Goal: Find specific page/section: Find specific page/section

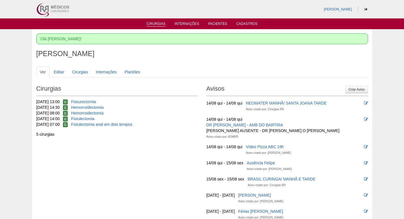
click at [162, 22] on link "Cirurgias" at bounding box center [156, 24] width 19 height 5
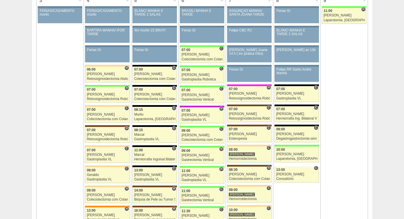
scroll to position [341, 0]
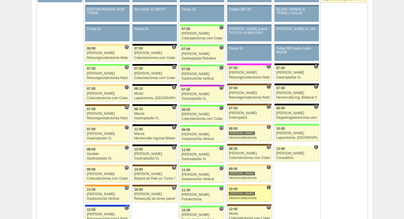
click at [259, 190] on div "10:00" at bounding box center [249, 190] width 41 height 4
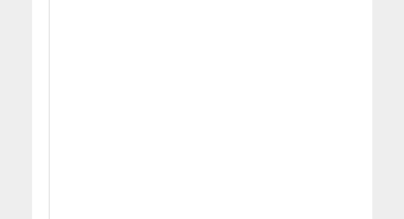
scroll to position [1022, 0]
